Goal: Task Accomplishment & Management: Manage account settings

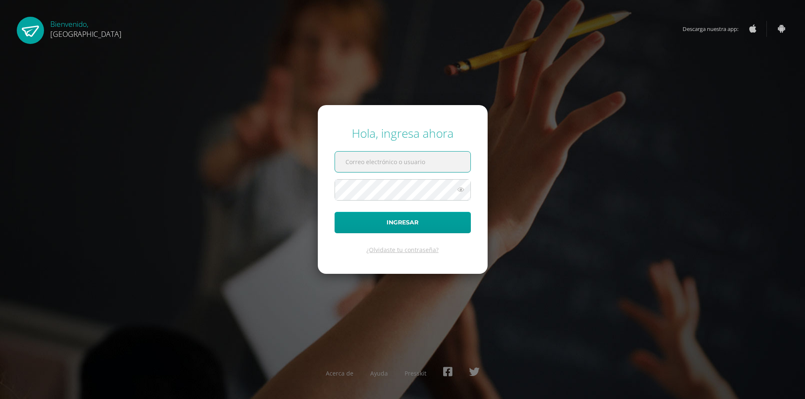
drag, startPoint x: 432, startPoint y: 162, endPoint x: 429, endPoint y: 166, distance: 4.3
click at [432, 162] on input "text" at bounding box center [402, 162] width 135 height 21
type input "eduher15"
click at [334, 212] on button "Ingresar" at bounding box center [402, 222] width 136 height 21
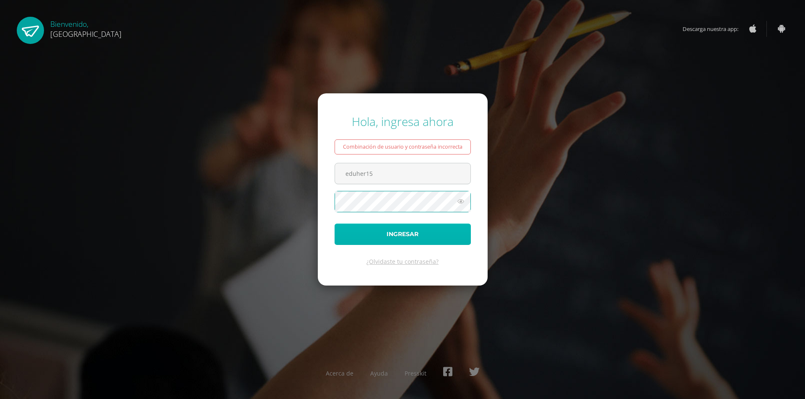
click at [410, 233] on button "Ingresar" at bounding box center [402, 234] width 136 height 21
click at [404, 173] on input "eduher15" at bounding box center [402, 173] width 135 height 21
type input "eduher15@gmail.com"
click at [334, 224] on button "Ingresar" at bounding box center [402, 234] width 136 height 21
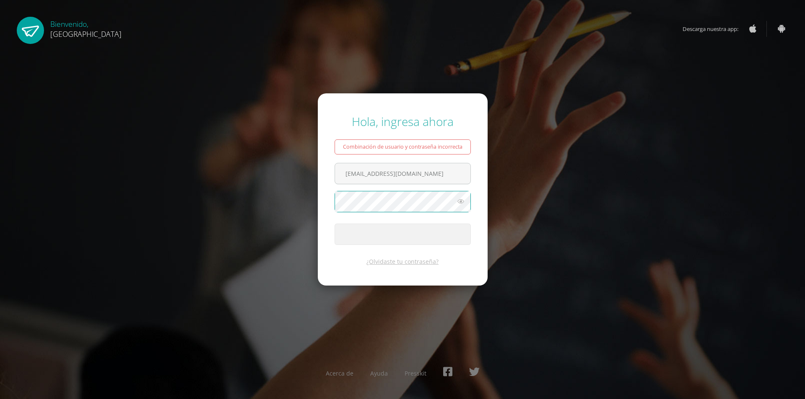
click at [460, 200] on icon at bounding box center [460, 202] width 11 height 10
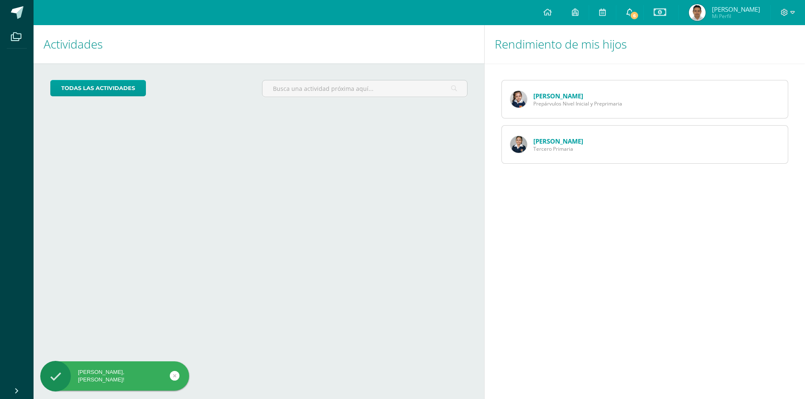
click at [628, 13] on icon at bounding box center [629, 12] width 7 height 8
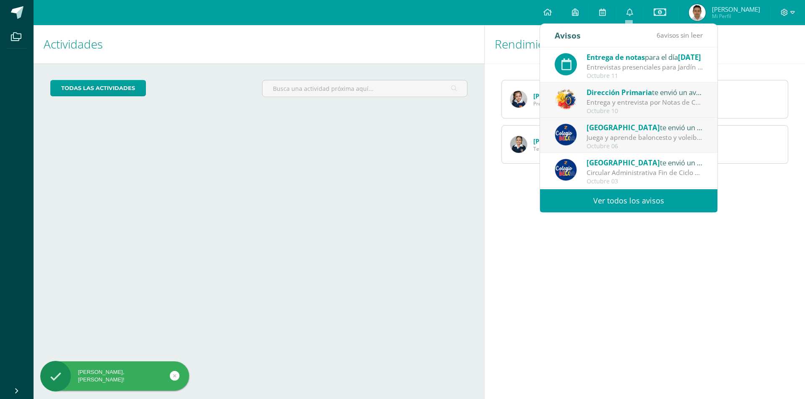
click at [629, 66] on div "Entrevistas presenciales para Jardín Infantil, Maternal, Prepárvulos, Párvulos." at bounding box center [644, 67] width 116 height 10
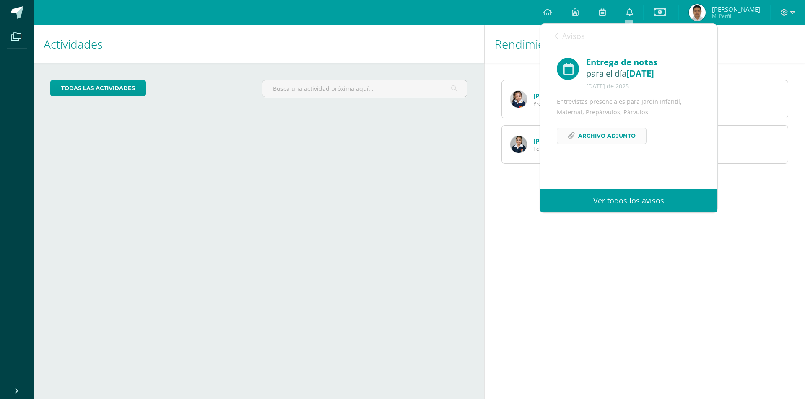
click at [599, 140] on span "Archivo Adjunto" at bounding box center [606, 136] width 57 height 16
click at [627, 10] on icon at bounding box center [629, 12] width 7 height 8
click at [621, 202] on link "Ver todos los avisos" at bounding box center [628, 200] width 177 height 23
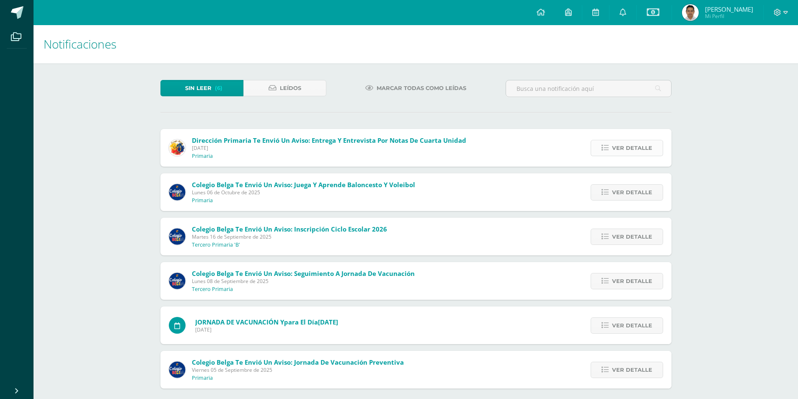
click at [621, 147] on span "Ver detalle" at bounding box center [632, 148] width 40 height 16
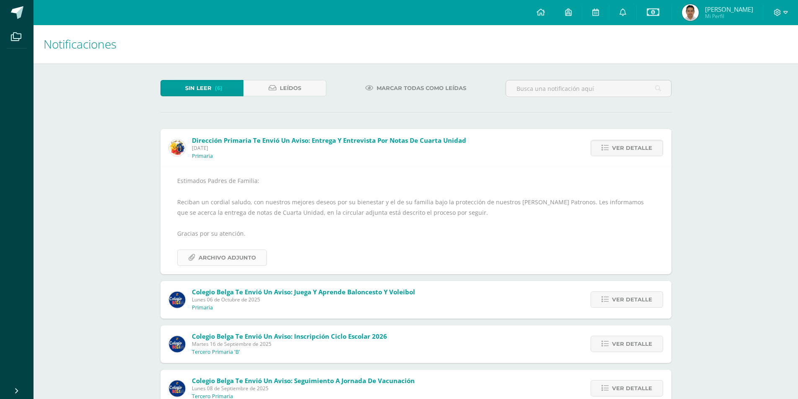
click at [225, 255] on span "Archivo Adjunto" at bounding box center [227, 258] width 57 height 16
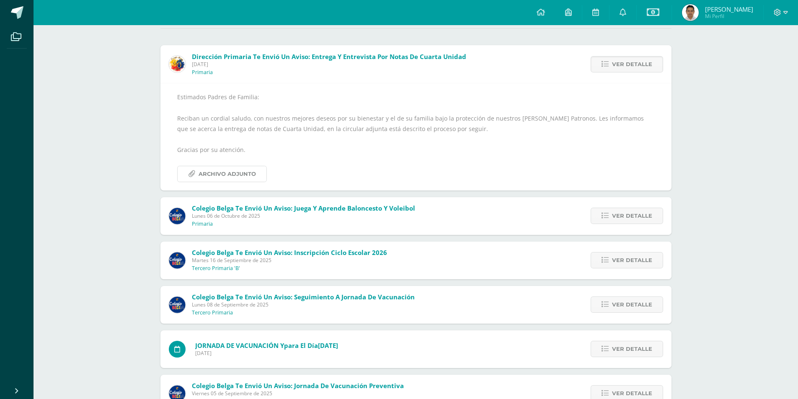
scroll to position [114, 0]
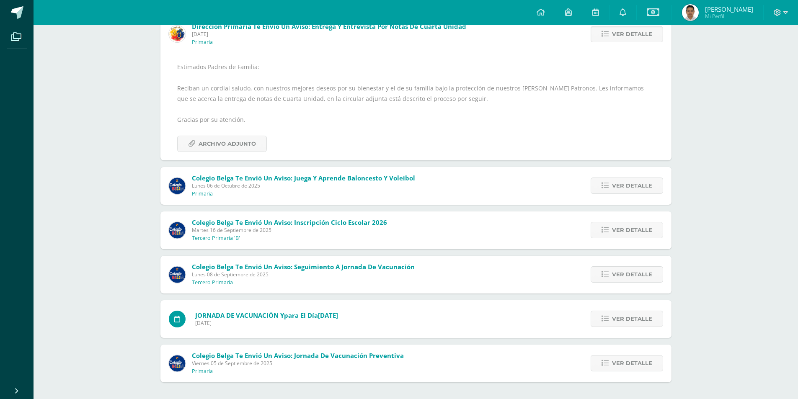
click at [491, 180] on div "Colegio Belga te envió un aviso: Juega y aprende baloncesto y voleibol Lunes 06…" at bounding box center [415, 186] width 511 height 38
click at [630, 185] on span "Ver detalle" at bounding box center [632, 186] width 40 height 16
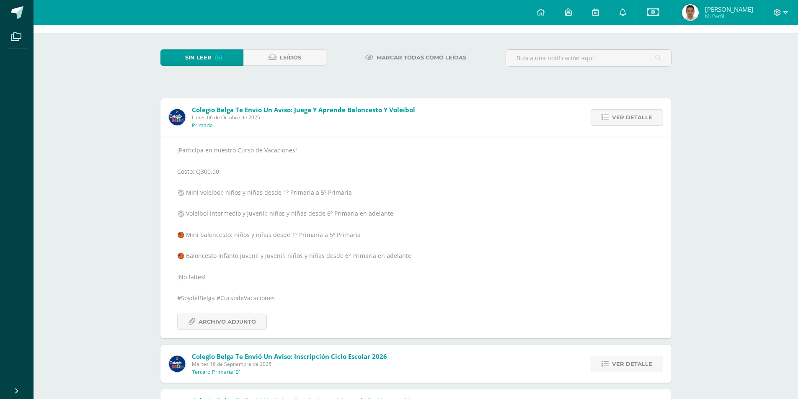
scroll to position [30, 0]
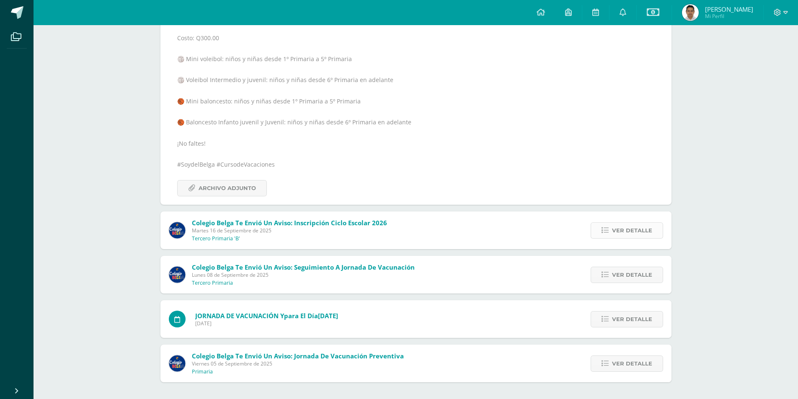
click at [639, 233] on span "Ver detalle" at bounding box center [632, 231] width 40 height 16
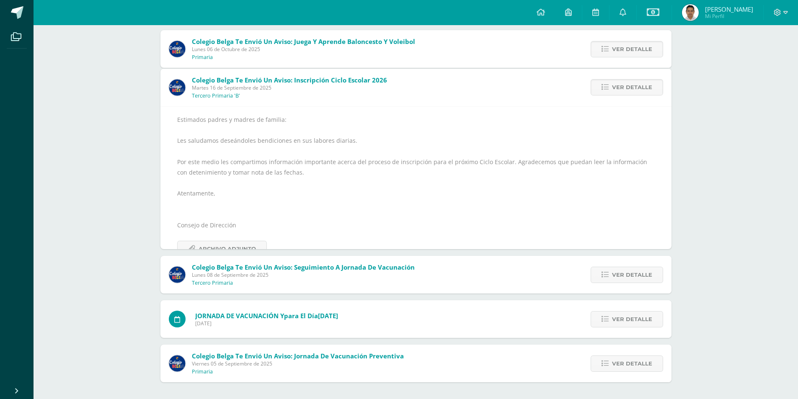
scroll to position [78, 0]
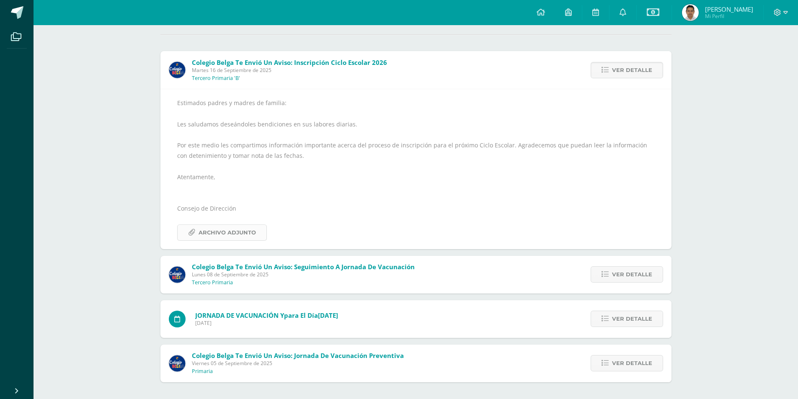
click at [243, 233] on span "Archivo Adjunto" at bounding box center [227, 233] width 57 height 16
click at [224, 233] on span "Archivo Adjunto" at bounding box center [227, 233] width 57 height 16
click at [787, 10] on icon at bounding box center [786, 13] width 5 height 8
click at [763, 55] on span "Cerrar sesión" at bounding box center [759, 57] width 38 height 8
